Goal: Find specific page/section: Find specific page/section

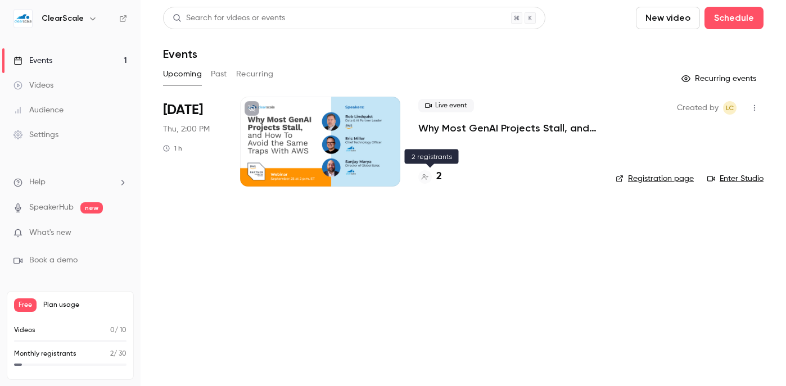
click at [440, 178] on h4 "2" at bounding box center [439, 176] width 6 height 15
